Goal: Task Accomplishment & Management: Complete application form

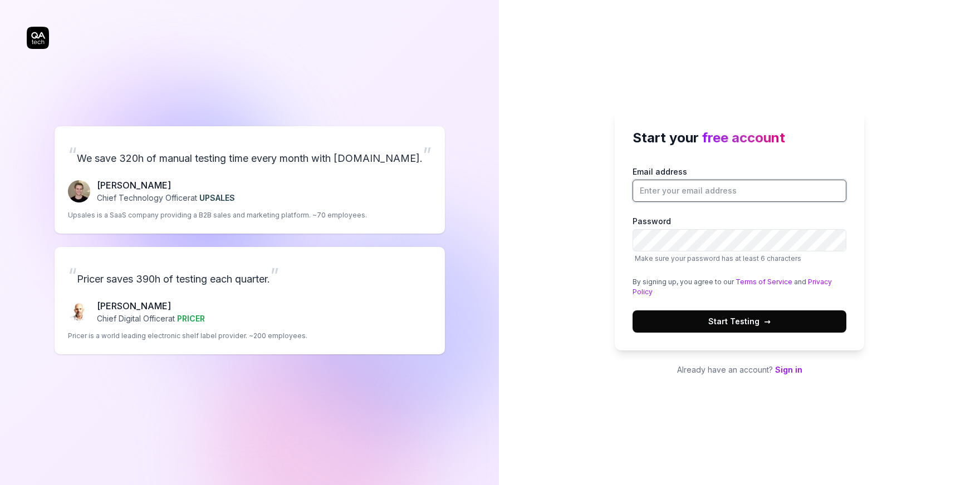
click at [706, 190] on input "Email address" at bounding box center [739, 191] width 214 height 22
type input "[PERSON_NAME][EMAIL_ADDRESS][PERSON_NAME][DOMAIN_NAME]"
click at [753, 322] on span "Start Testing →" at bounding box center [739, 322] width 62 height 12
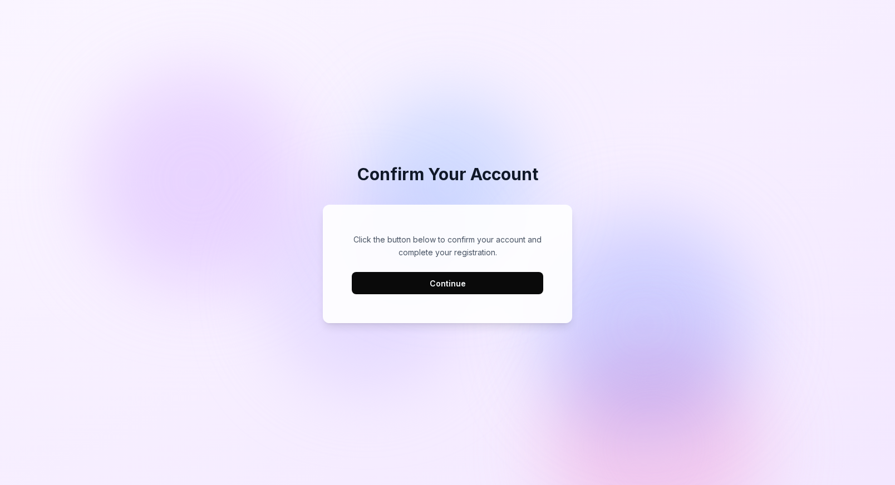
click at [458, 285] on button "Continue" at bounding box center [447, 283] width 191 height 22
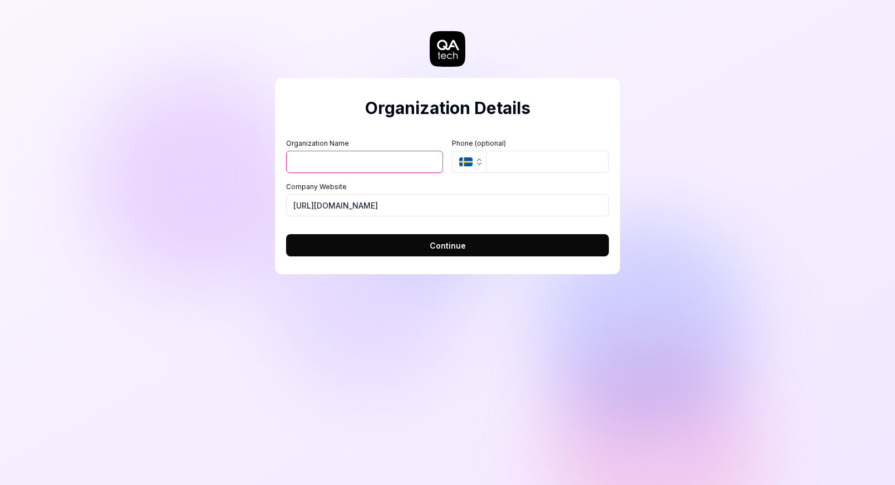
click at [373, 161] on input "Organization Name" at bounding box center [364, 162] width 157 height 22
type input "Bygghemma.se"
click at [448, 244] on span "Continue" at bounding box center [448, 246] width 36 height 12
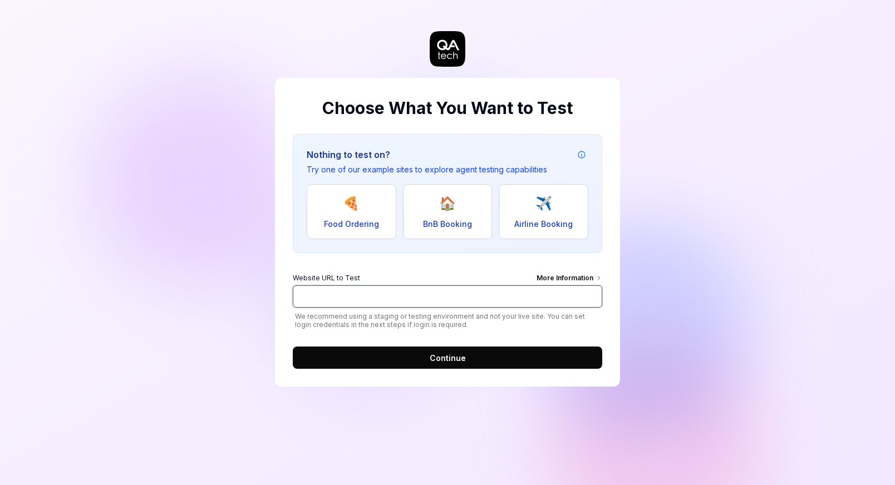
click at [401, 297] on input "Website URL to Test More Information" at bounding box center [448, 297] width 310 height 22
type input "w"
type input "https://test.bygghemma.se"
click at [482, 356] on button "Continue" at bounding box center [448, 358] width 310 height 22
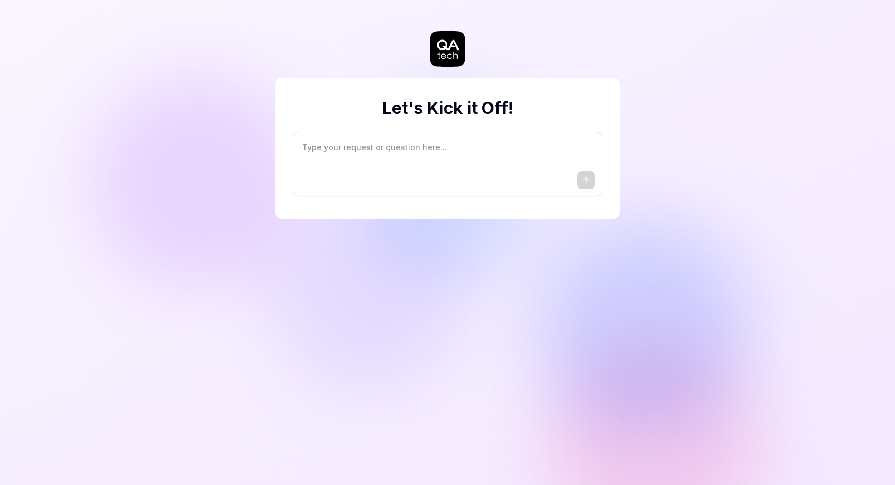
type textarea "*"
type textarea "I"
type textarea "*"
type textarea "I"
type textarea "*"
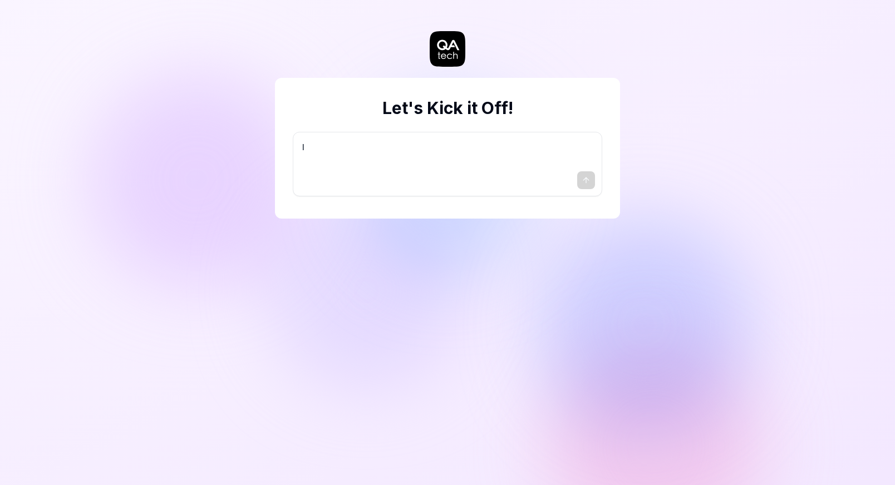
type textarea "I w"
type textarea "*"
type textarea "I wa"
type textarea "*"
type textarea "I wan"
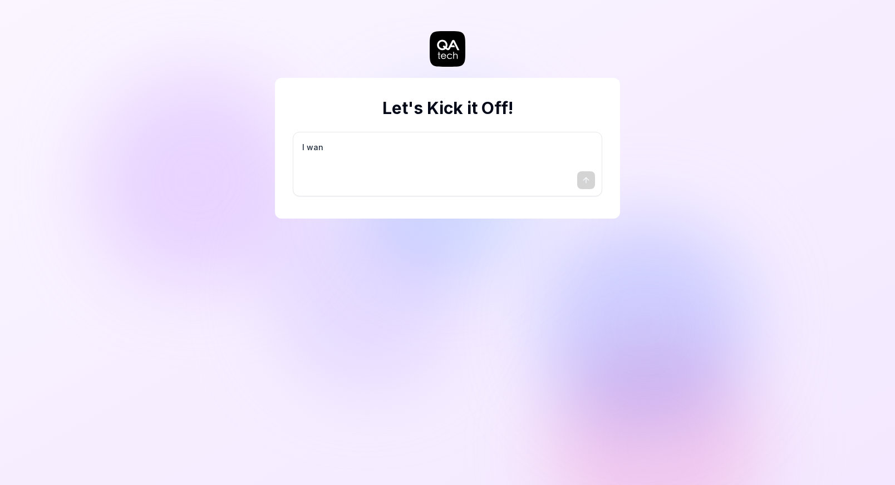
type textarea "*"
type textarea "I want"
type textarea "*"
type textarea "I want"
type textarea "*"
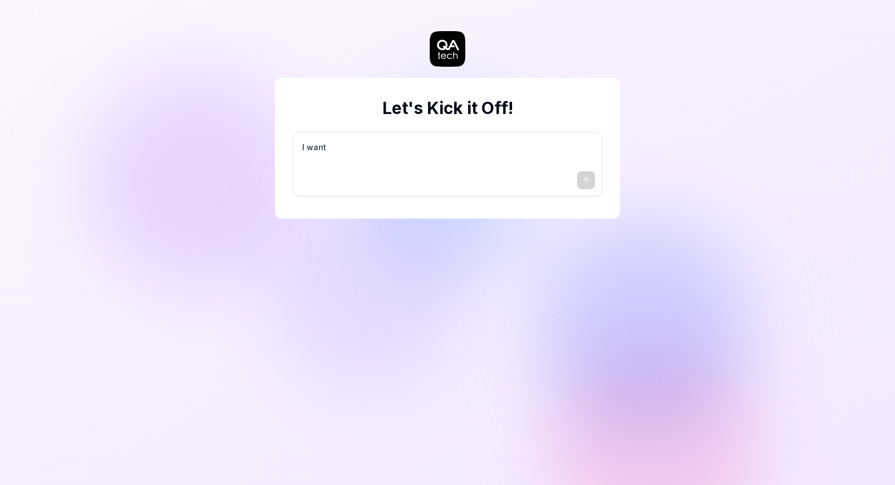
type textarea "I want a"
type textarea "*"
type textarea "I want a"
type textarea "*"
type textarea "I want a g"
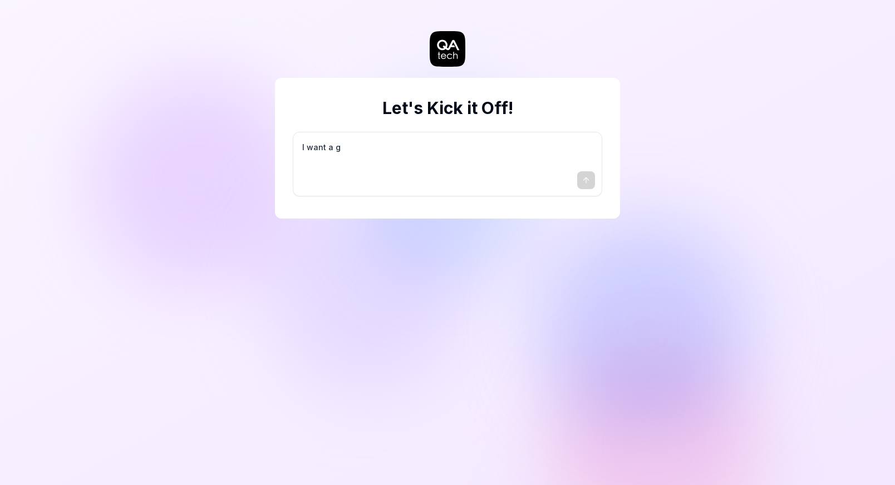
type textarea "*"
type textarea "I want a go"
type textarea "*"
type textarea "I want a goo"
type textarea "*"
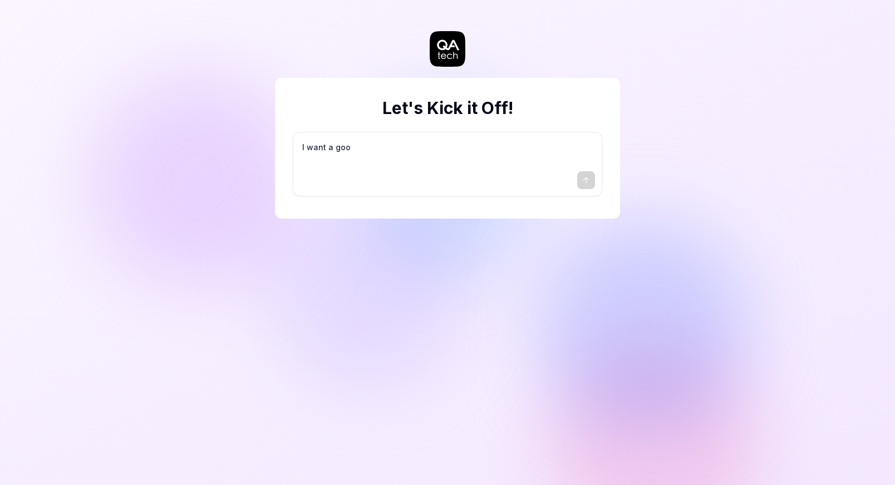
type textarea "I want a good"
type textarea "*"
type textarea "I want a good"
type textarea "*"
type textarea "I want a good t"
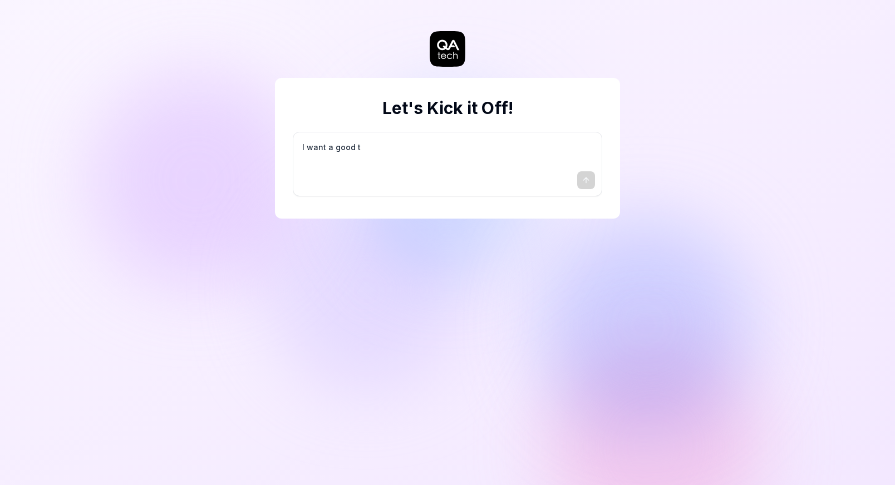
type textarea "*"
type textarea "I want a good te"
type textarea "*"
type textarea "I want a good tes"
type textarea "*"
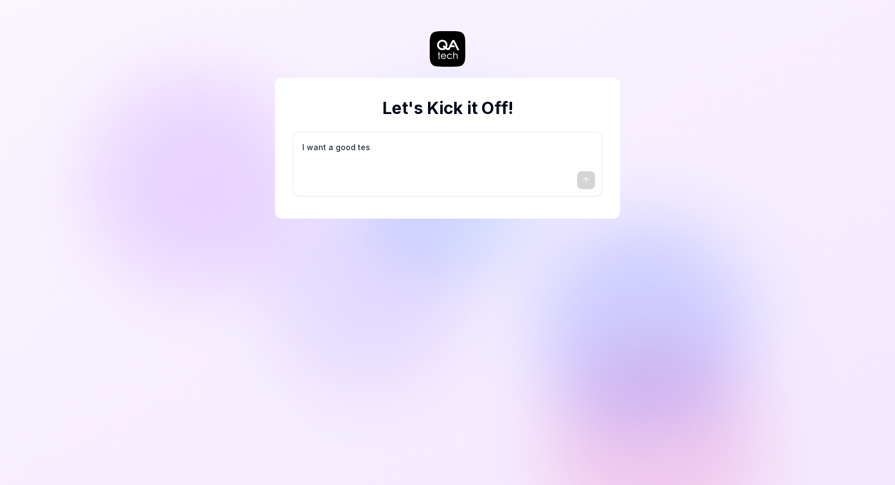
type textarea "I want a good test"
type textarea "*"
type textarea "I want a good test"
type textarea "*"
type textarea "I want a good test s"
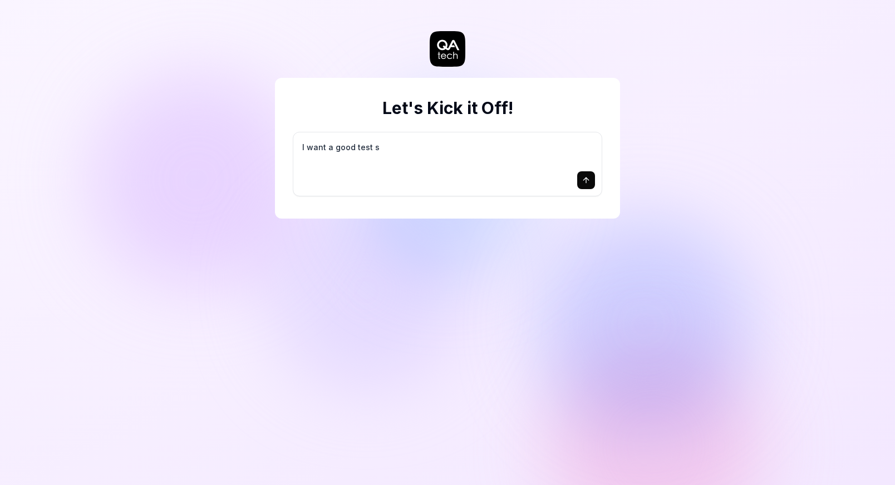
type textarea "*"
type textarea "I want a good test se"
type textarea "*"
type textarea "I want a good test set"
type textarea "*"
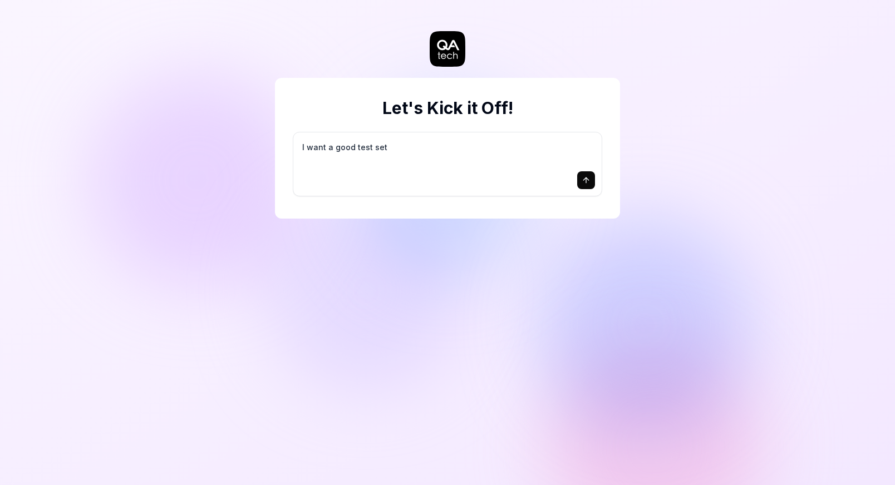
type textarea "I want a good test setu"
type textarea "*"
type textarea "I want a good test setup"
type textarea "*"
type textarea "I want a good test setup"
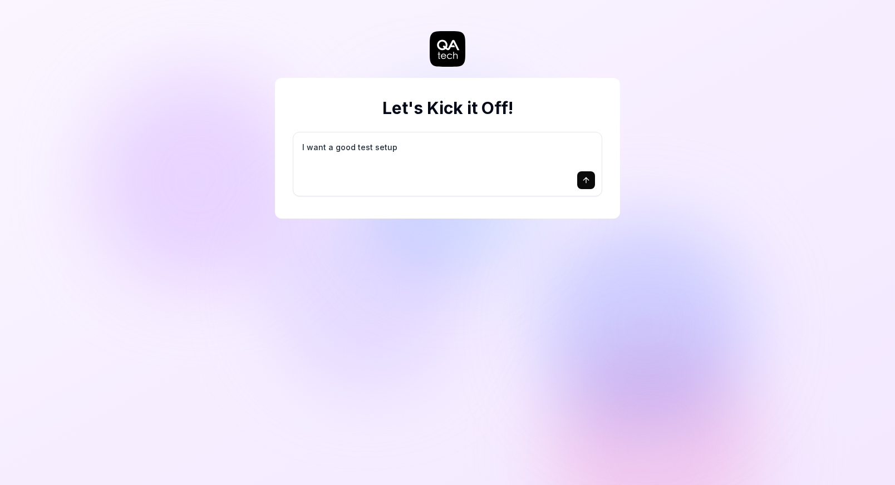
type textarea "*"
type textarea "I want a good test setup f"
type textarea "*"
type textarea "I want a good test setup fo"
type textarea "*"
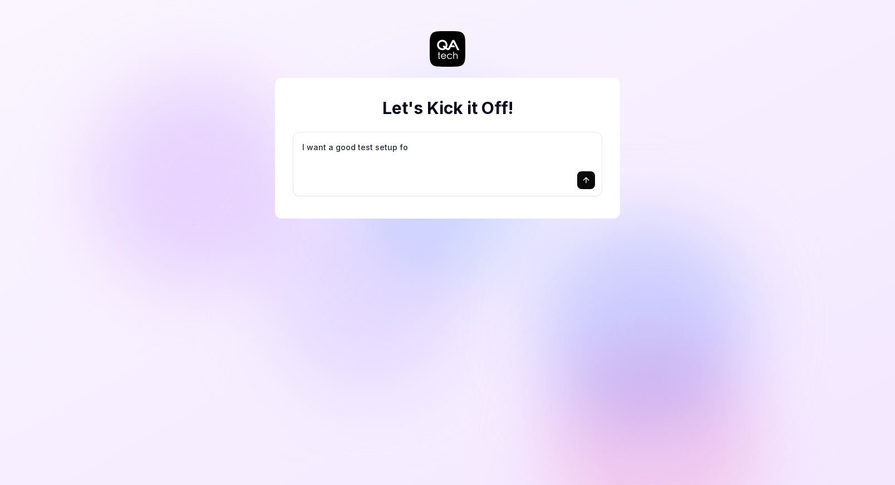
type textarea "I want a good test setup for"
type textarea "*"
type textarea "I want a good test setup for"
type textarea "*"
type textarea "I want a good test setup for m"
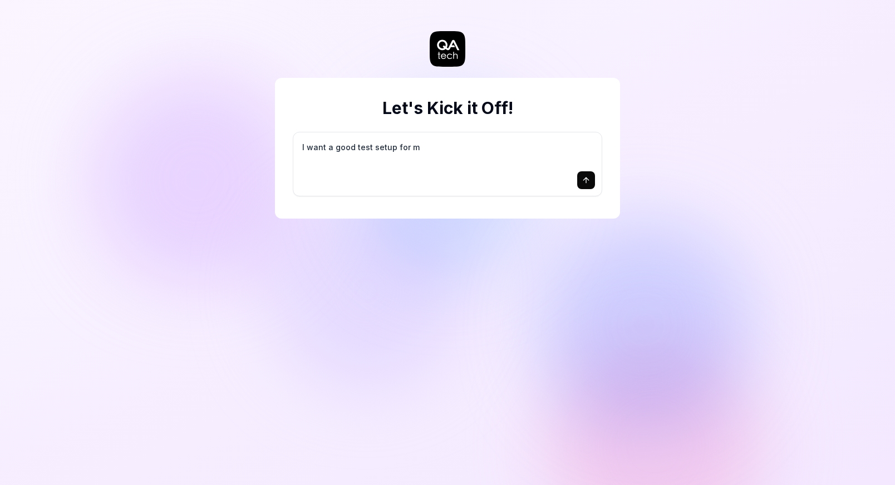
type textarea "*"
type textarea "I want a good test setup for my"
type textarea "*"
type textarea "I want a good test setup for my"
type textarea "*"
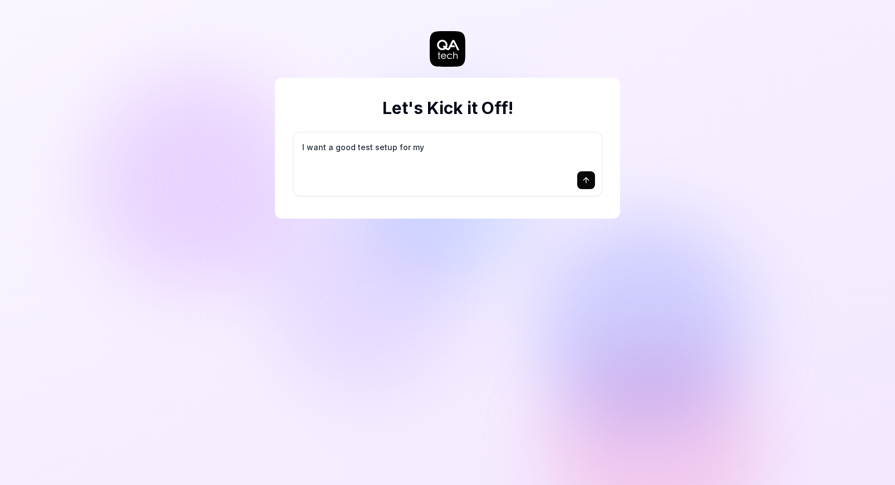
type textarea "I want a good test setup for my s"
type textarea "*"
type textarea "I want a good test setup for my si"
type textarea "*"
type textarea "I want a good test setup for my sit"
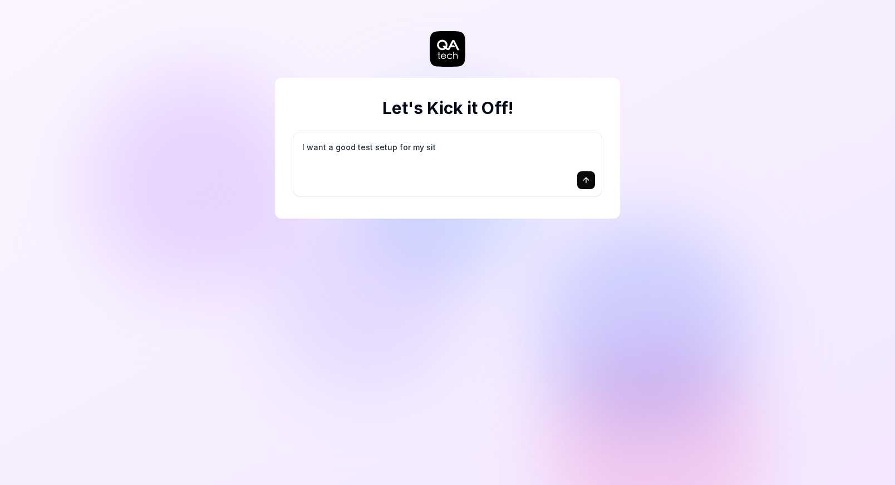
type textarea "*"
type textarea "I want a good test setup for my site"
type textarea "*"
type textarea "I want a good test setup for my site"
type textarea "*"
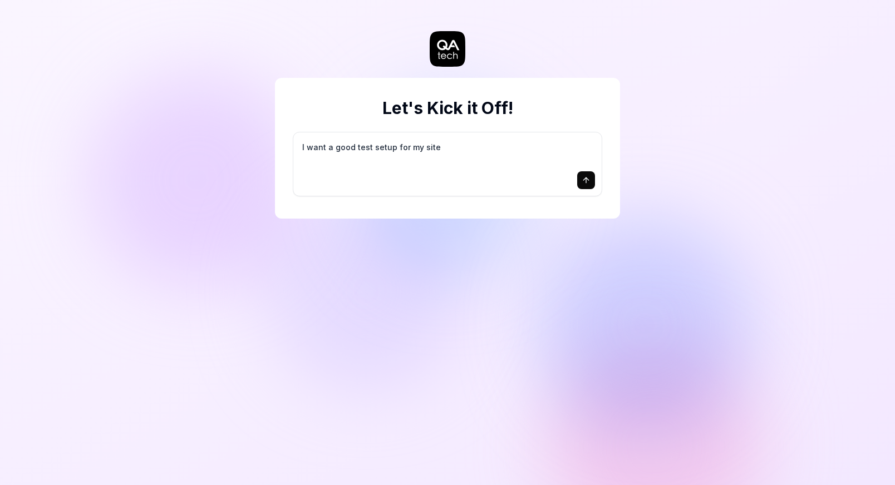
type textarea "I want a good test setup for my site -"
type textarea "*"
type textarea "I want a good test setup for my site -"
type textarea "*"
type textarea "I want a good test setup for my site - h"
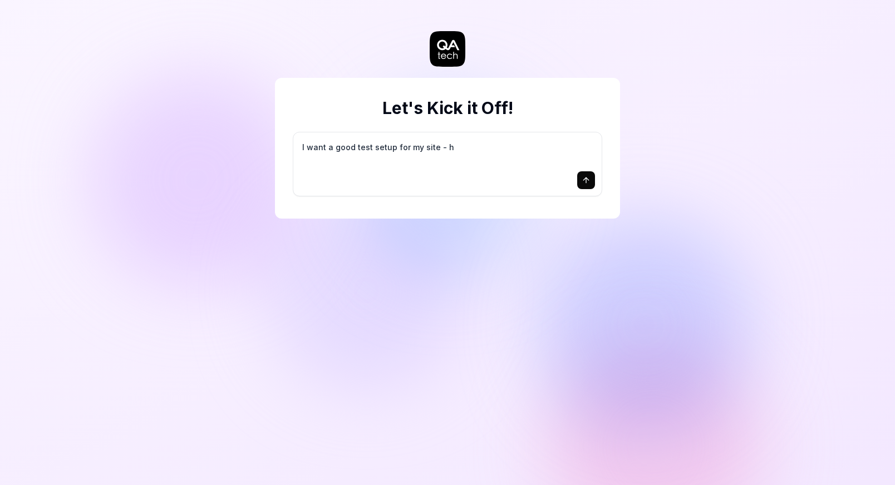
type textarea "*"
type textarea "I want a good test setup for my site - he"
type textarea "*"
type textarea "I want a good test setup for my site - hel"
type textarea "*"
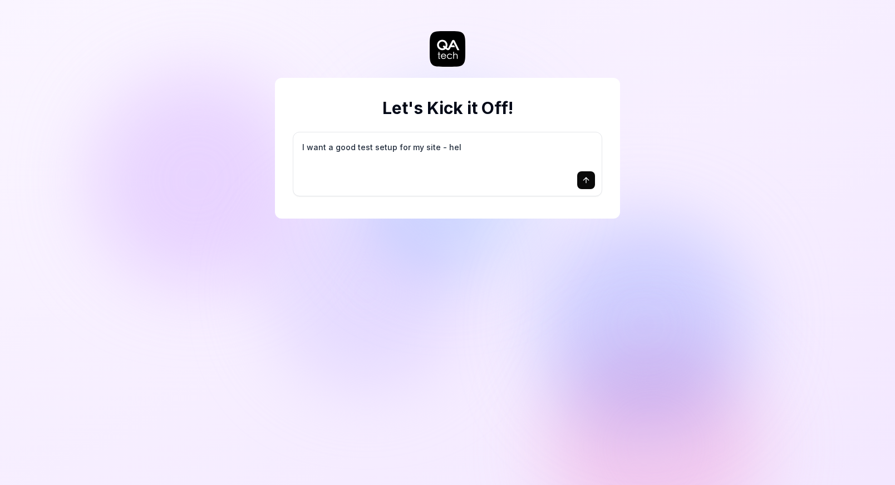
type textarea "I want a good test setup for my site - help"
type textarea "*"
type textarea "I want a good test setup for my site - help"
type textarea "*"
type textarea "I want a good test setup for my site - help m"
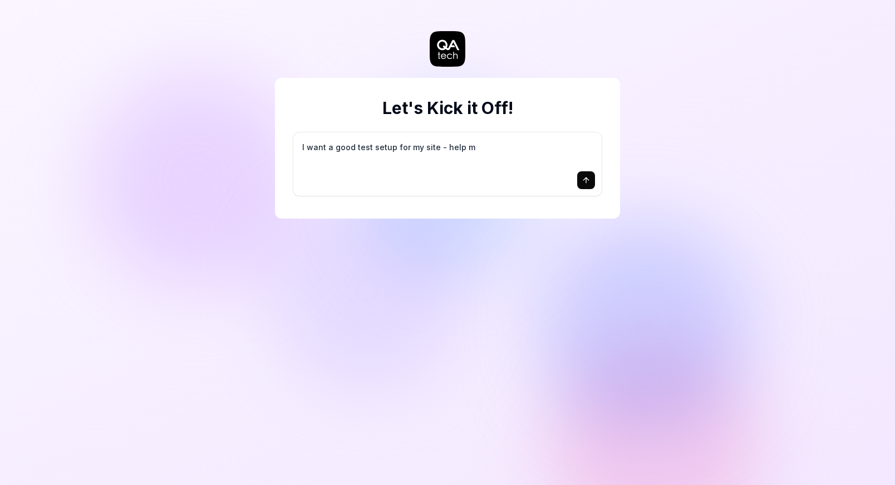
type textarea "*"
type textarea "I want a good test setup for my site - help me"
type textarea "*"
type textarea "I want a good test setup for my site - help me"
type textarea "*"
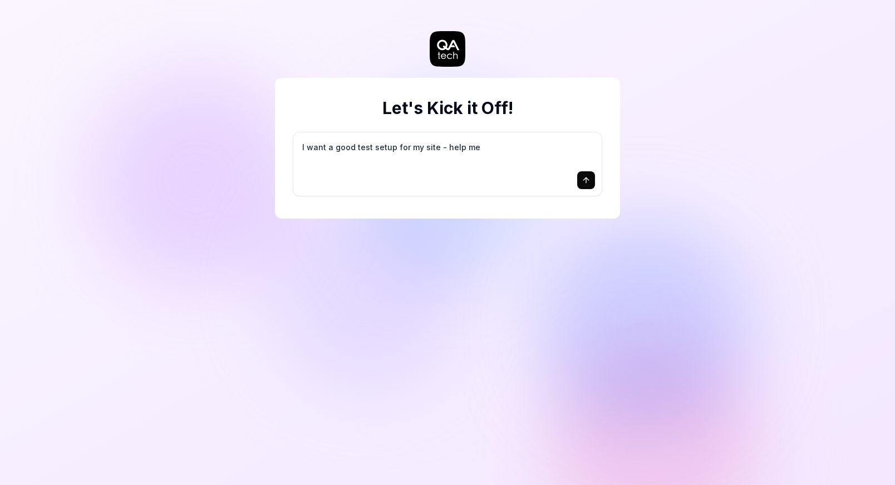
type textarea "I want a good test setup for my site - help me c"
type textarea "*"
type textarea "I want a good test setup for my site - help me cr"
type textarea "*"
type textarea "I want a good test setup for my site - help me cre"
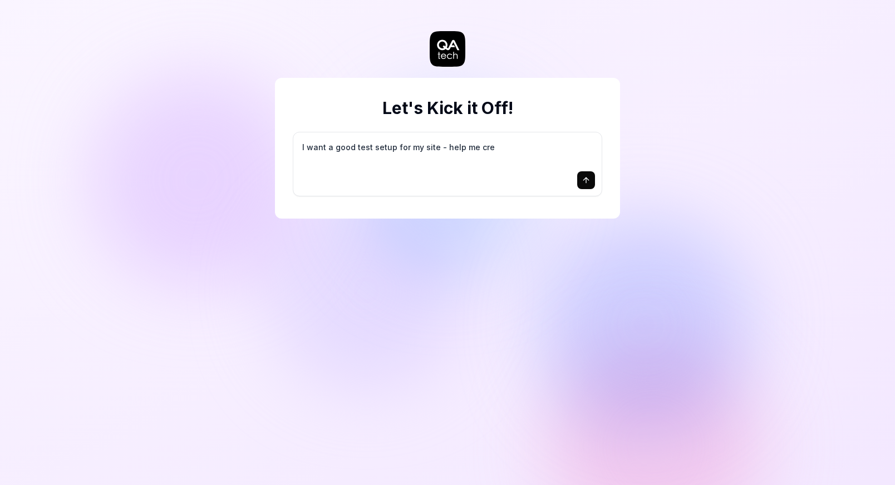
type textarea "*"
type textarea "I want a good test setup for my site - help me crea"
type textarea "*"
type textarea "I want a good test setup for my site - help me creat"
type textarea "*"
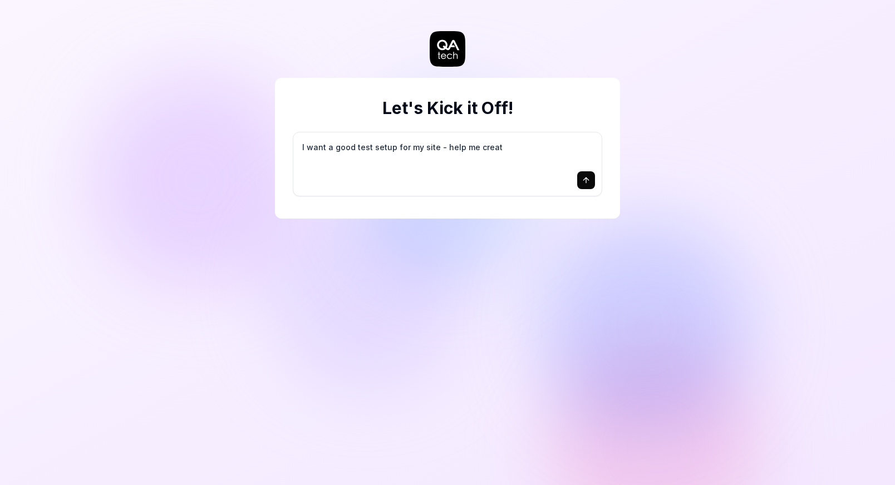
type textarea "I want a good test setup for my site - help me create"
type textarea "*"
type textarea "I want a good test setup for my site - help me create"
type textarea "*"
type textarea "I want a good test setup for my site - help me create t"
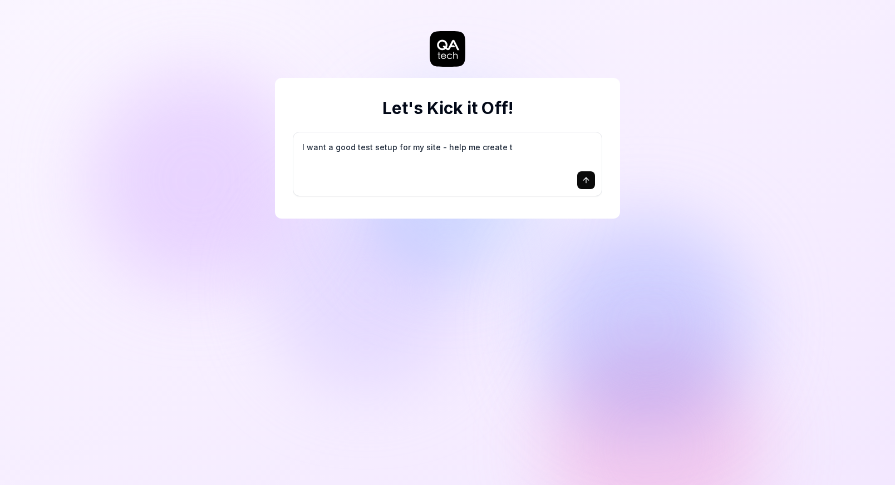
type textarea "*"
type textarea "I want a good test setup for my site - help me create th"
type textarea "*"
type textarea "I want a good test setup for my site - help me create the"
type textarea "*"
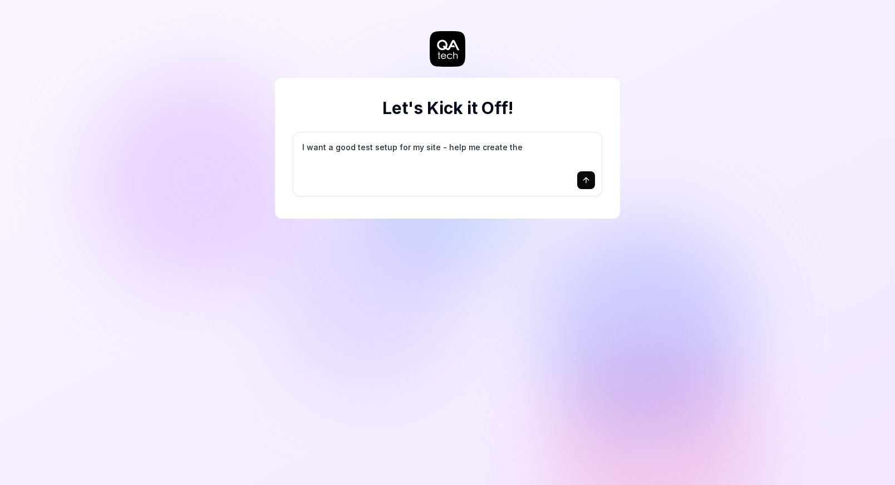
type textarea "I want a good test setup for my site - help me create the"
type textarea "*"
type textarea "I want a good test setup for my site - help me create the f"
type textarea "*"
type textarea "I want a good test setup for my site - help me create the fi"
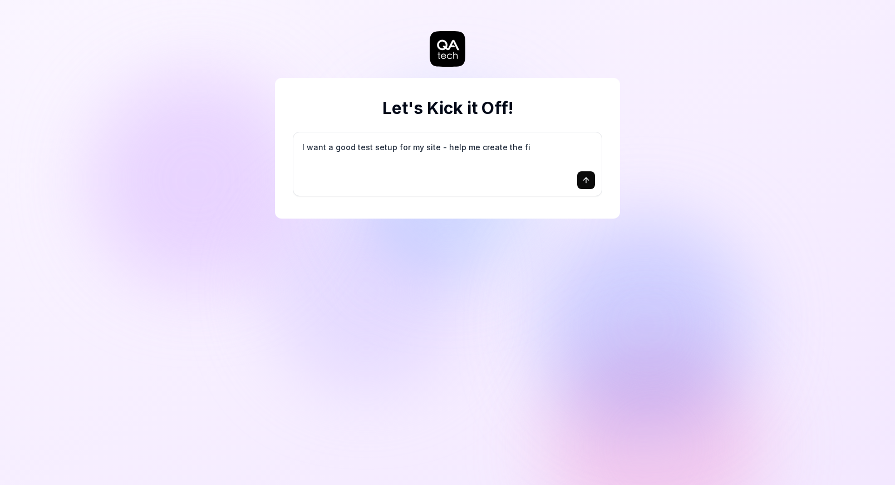
type textarea "*"
type textarea "I want a good test setup for my site - help me create the fir"
type textarea "*"
type textarea "I want a good test setup for my site - help me create the firs"
type textarea "*"
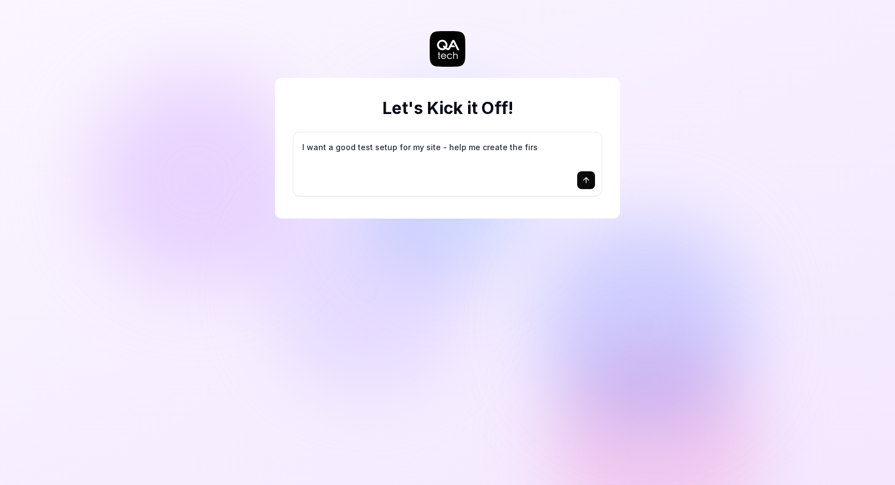
type textarea "I want a good test setup for my site - help me create the first"
type textarea "*"
type textarea "I want a good test setup for my site - help me create the first"
type textarea "*"
type textarea "I want a good test setup for my site - help me create the first 3"
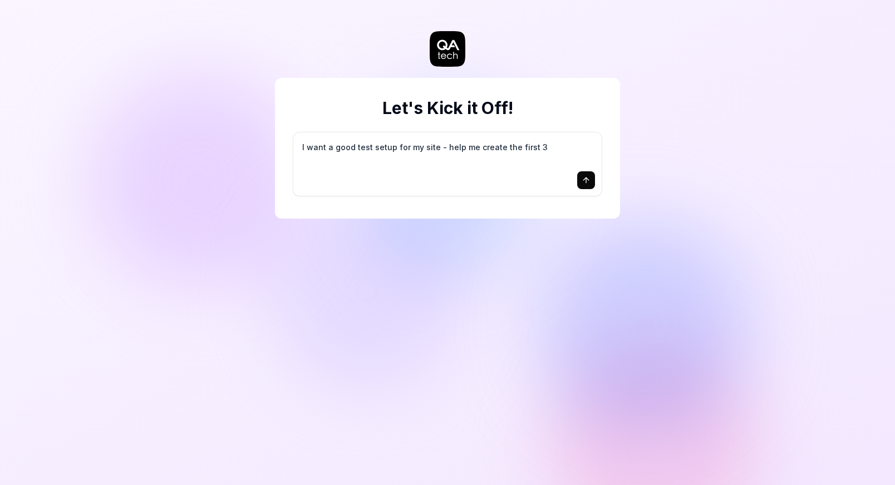
type textarea "*"
type textarea "I want a good test setup for my site - help me create the first 3-"
type textarea "*"
type textarea "I want a good test setup for my site - help me create the first 3-5"
type textarea "*"
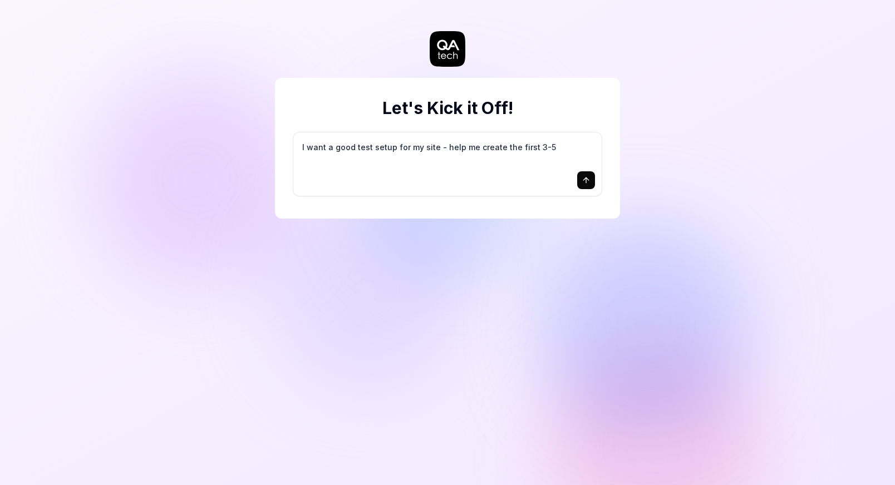
type textarea "I want a good test setup for my site - help me create the first 3-5"
type textarea "*"
type textarea "I want a good test setup for my site - help me create the first 3-5 t"
type textarea "*"
type textarea "I want a good test setup for my site - help me create the first 3-5 te"
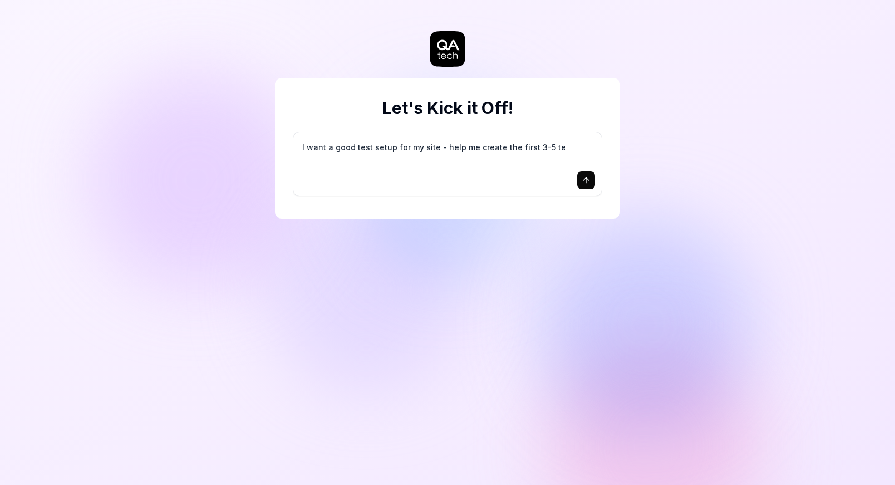
type textarea "*"
type textarea "I want a good test setup for my site - help me create the first 3-5 tes"
type textarea "*"
type textarea "I want a good test setup for my site - help me create the first 3-5 test"
type textarea "*"
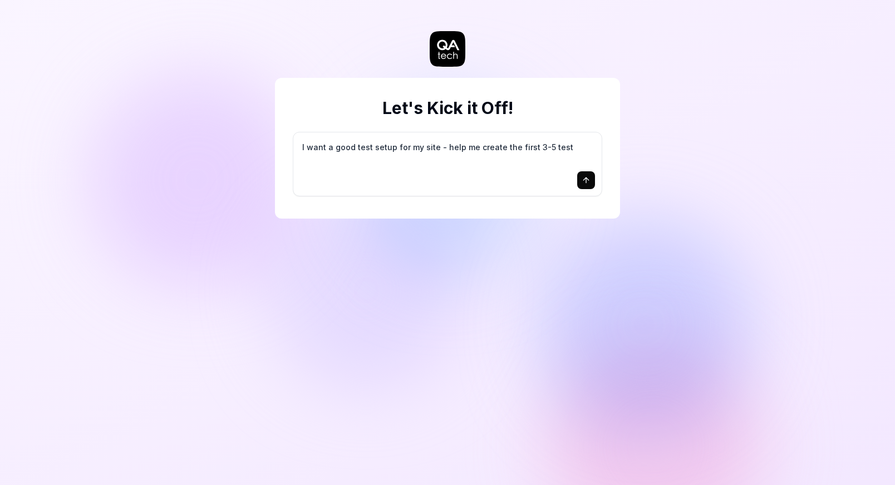
type textarea "I want a good test setup for my site - help me create the first 3-5 test"
type textarea "*"
type textarea "I want a good test setup for my site - help me create the first 3-5 test c"
type textarea "*"
type textarea "I want a good test setup for my site - help me create the first 3-5 test ca"
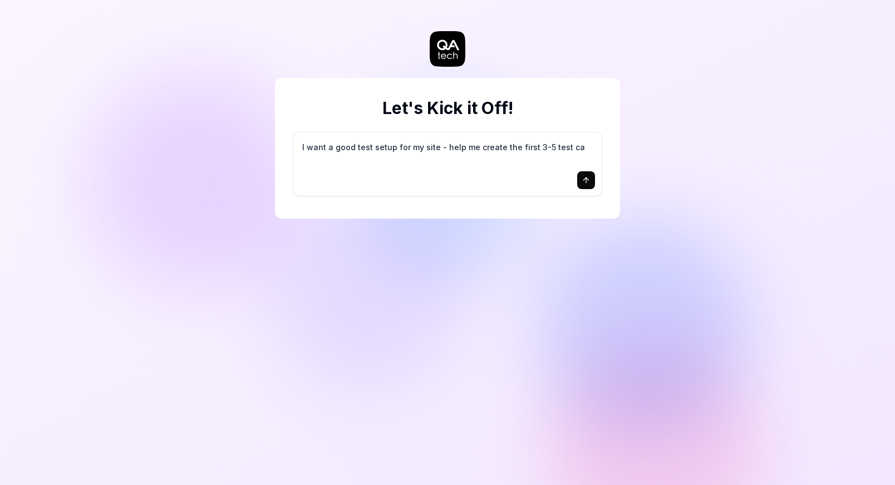
type textarea "*"
type textarea "I want a good test setup for my site - help me create the first 3-5 test cas"
type textarea "*"
type textarea "I want a good test setup for my site - help me create the first 3-5 test case"
type textarea "*"
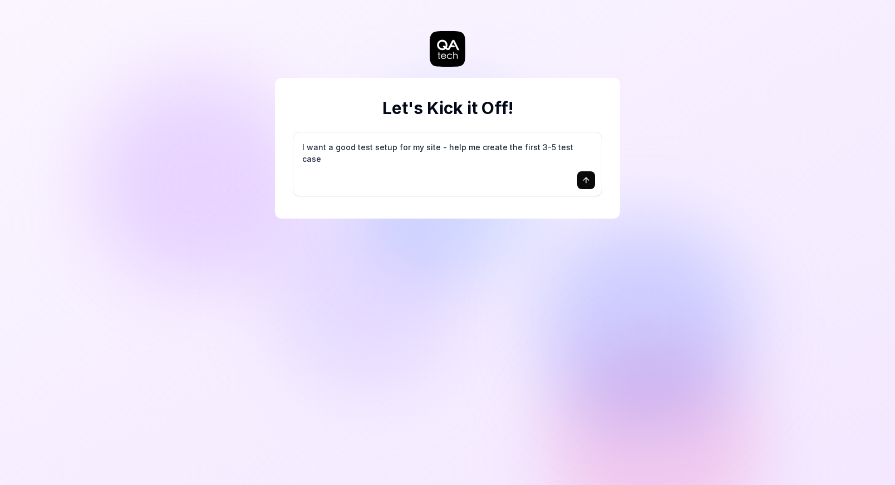
type textarea "I want a good test setup for my site - help me create the first 3-5 test cases"
click at [585, 181] on icon "submit" at bounding box center [586, 180] width 9 height 9
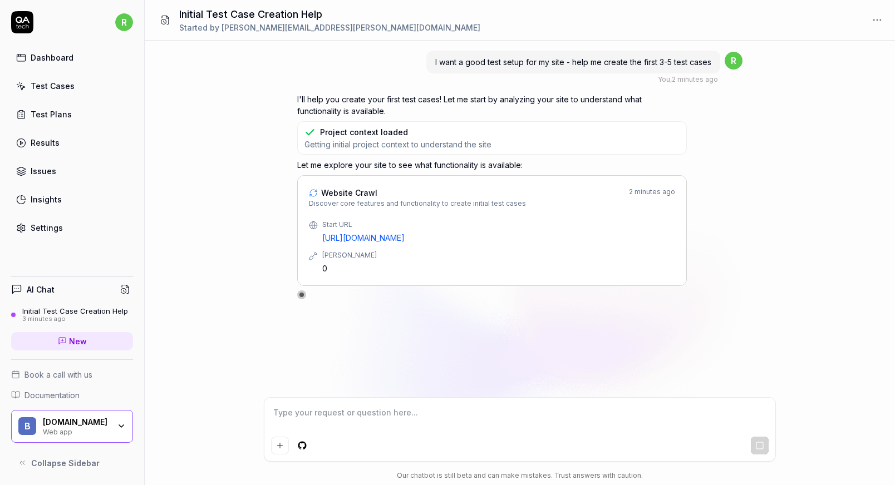
click at [219, 235] on div "I want a good test setup for my site - help me create the first 3-5 test cases …" at bounding box center [520, 219] width 750 height 357
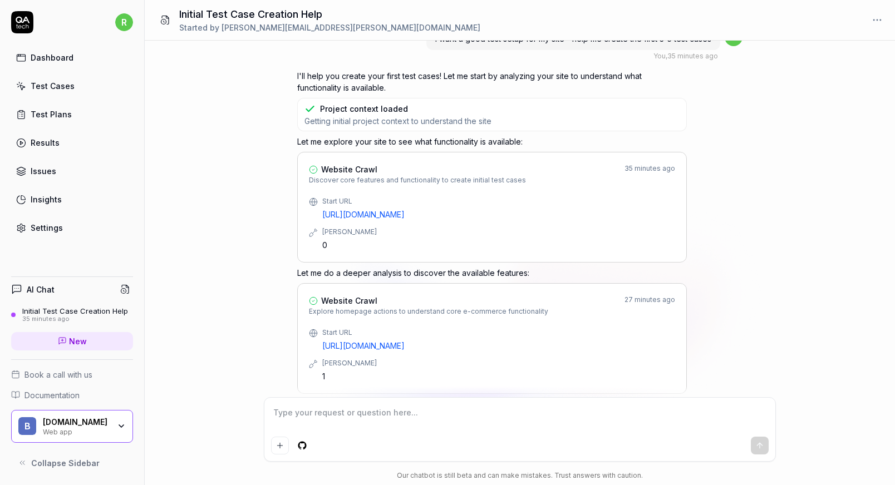
scroll to position [45, 0]
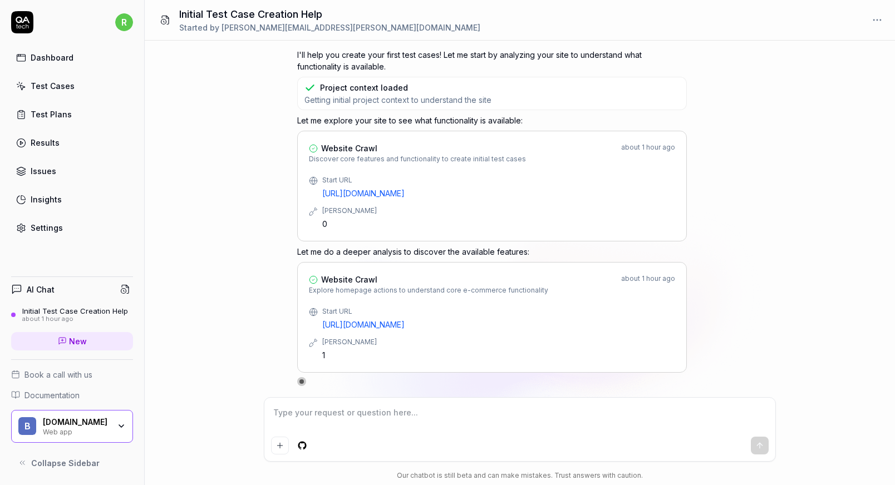
click at [211, 268] on div "I want a good test setup for my site - help me create the first 3-5 test cases …" at bounding box center [520, 219] width 750 height 357
type textarea "*"
